Goal: Check status: Check status

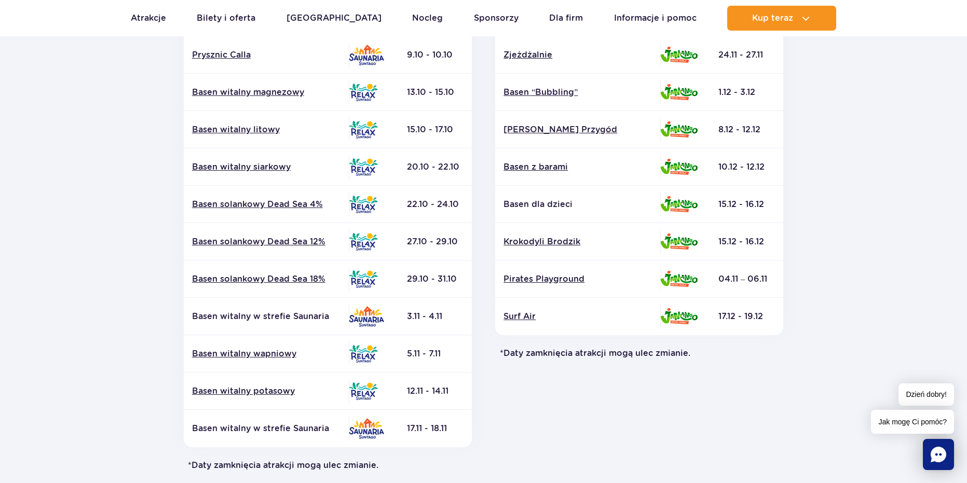
scroll to position [311, 0]
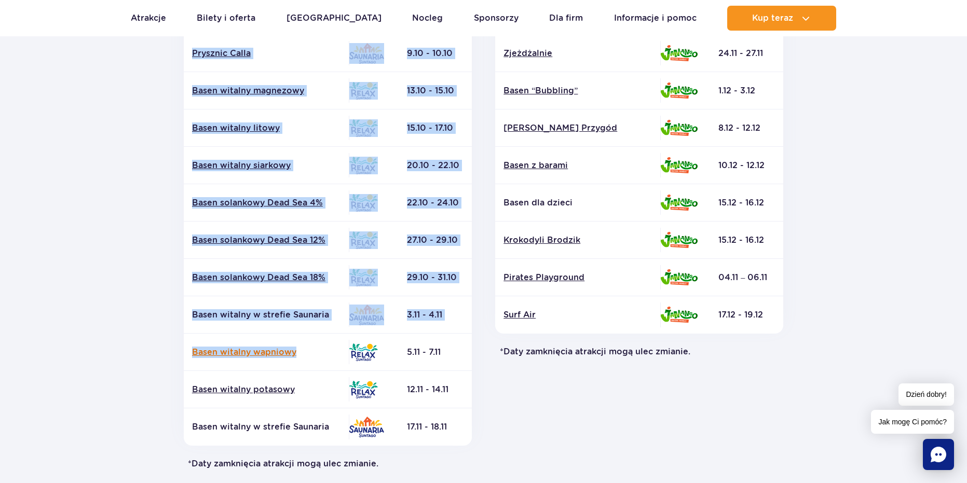
drag, startPoint x: 175, startPoint y: 359, endPoint x: 314, endPoint y: 350, distance: 138.9
click at [314, 350] on div "Relax i Saunaria Atrakcja Strefa Data zamknięcia* Basen Floating" at bounding box center [328, 189] width 312 height 562
click at [314, 350] on link "Basen witalny wapniowy" at bounding box center [266, 352] width 148 height 11
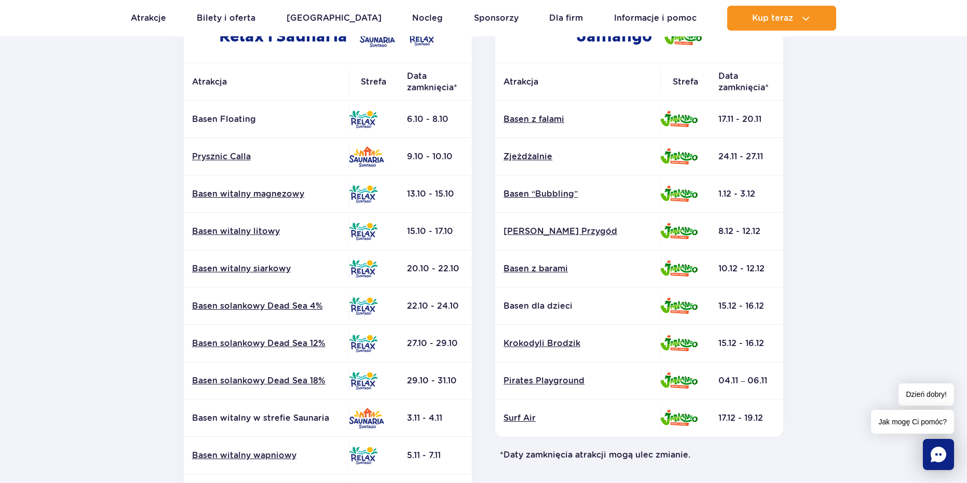
scroll to position [208, 0]
click at [562, 379] on link "Pirates Playground" at bounding box center [577, 381] width 148 height 11
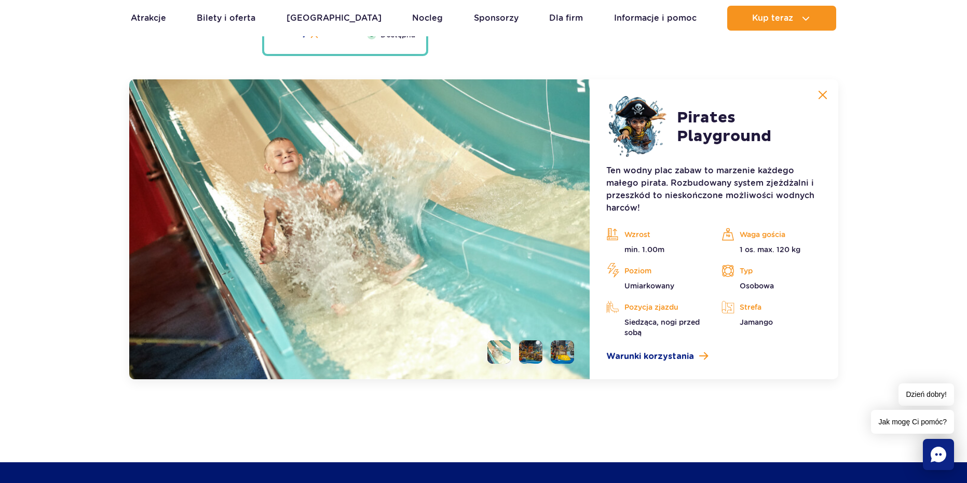
scroll to position [2890, 0]
